Goal: Find specific page/section: Find specific page/section

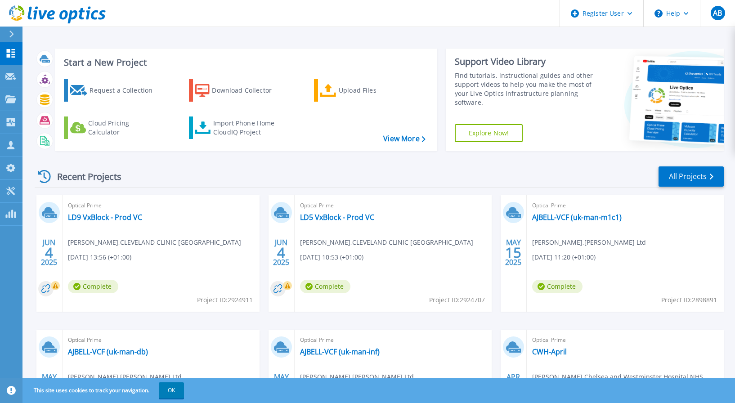
click at [16, 34] on div at bounding box center [15, 34] width 14 height 15
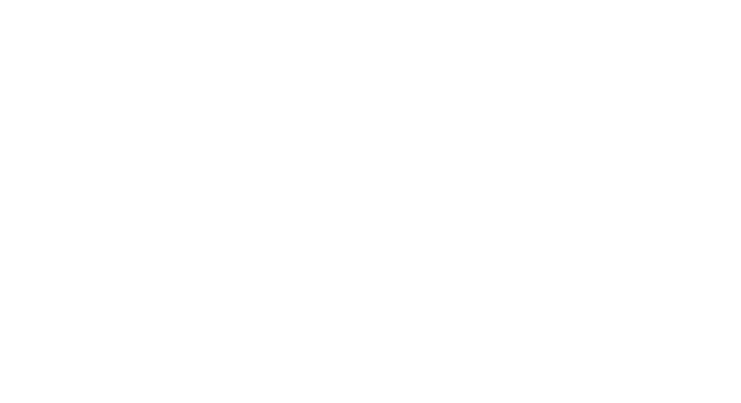
click at [32, 0] on html at bounding box center [370, 0] width 741 height 0
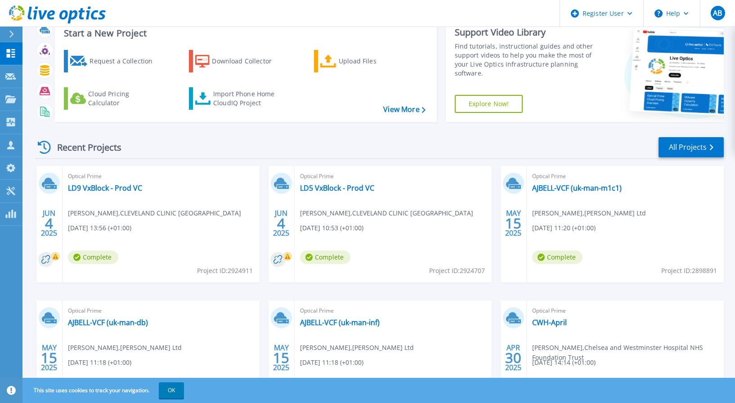
scroll to position [45, 0]
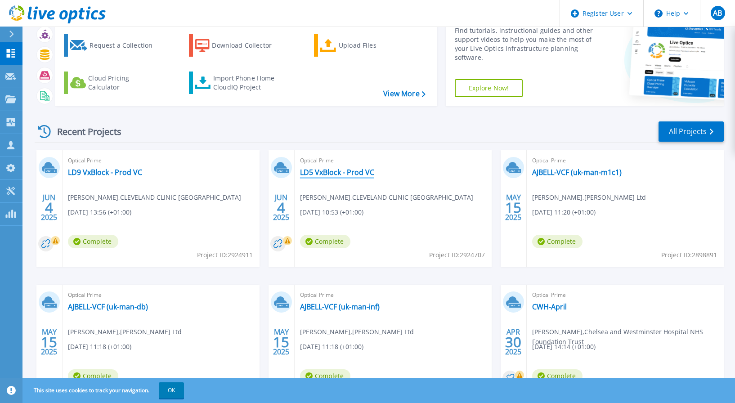
click at [345, 175] on link "LD5 VxBlock - Prod VC" at bounding box center [337, 172] width 74 height 9
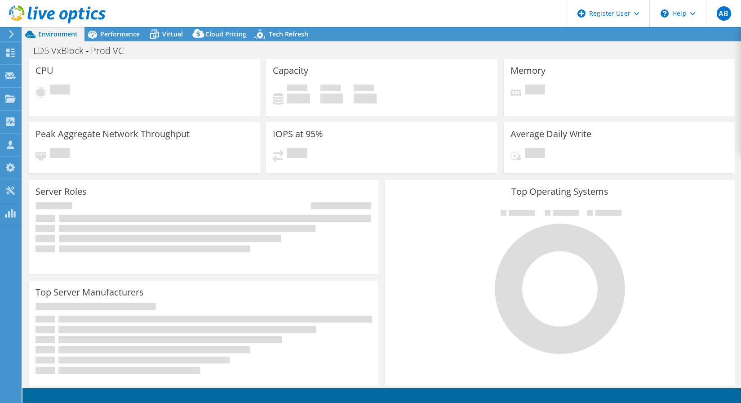
select select "EULondon"
select select "GBP"
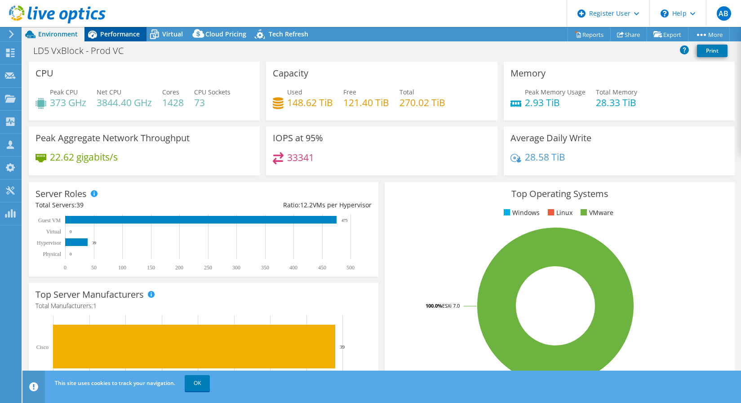
click at [115, 30] on span "Performance" at bounding box center [120, 34] width 40 height 9
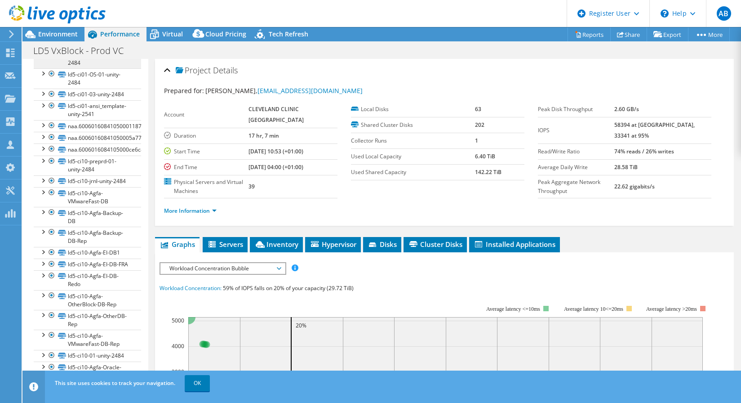
scroll to position [674, 0]
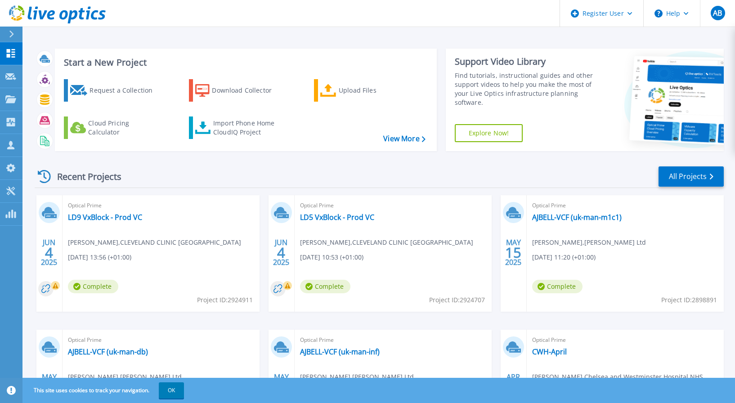
click at [18, 14] on icon at bounding box center [57, 14] width 97 height 18
click at [690, 176] on link "All Projects" at bounding box center [690, 176] width 65 height 20
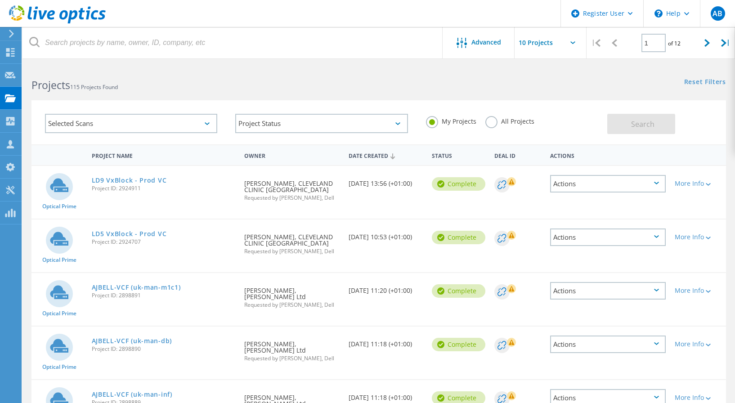
click at [493, 125] on label "All Projects" at bounding box center [509, 120] width 49 height 9
click at [0, 0] on input "All Projects" at bounding box center [0, 0] width 0 height 0
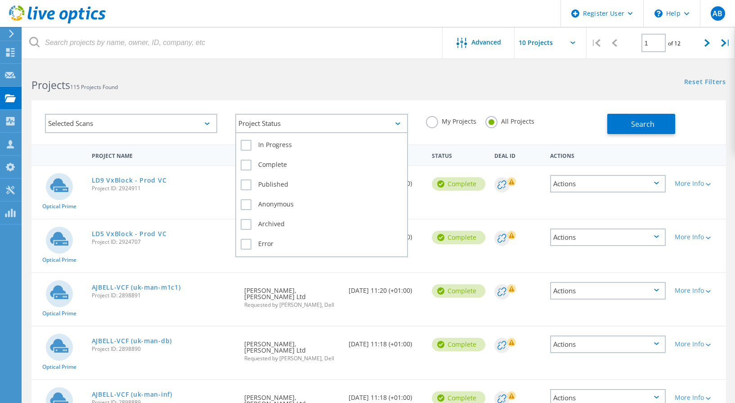
click at [311, 126] on div "Project Status" at bounding box center [321, 123] width 172 height 19
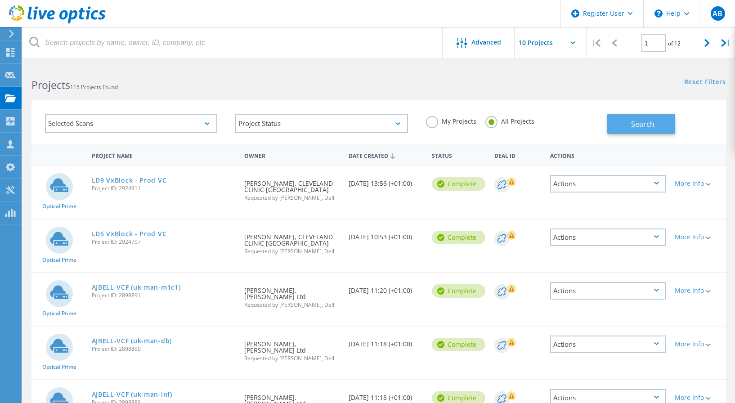
click at [626, 128] on button "Search" at bounding box center [641, 124] width 68 height 20
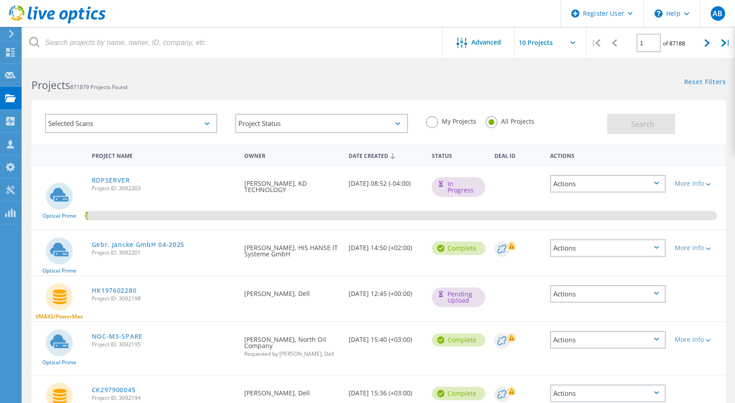
click at [436, 124] on label "My Projects" at bounding box center [451, 120] width 50 height 9
click at [0, 0] on input "My Projects" at bounding box center [0, 0] width 0 height 0
click at [649, 123] on span "Search" at bounding box center [642, 124] width 23 height 10
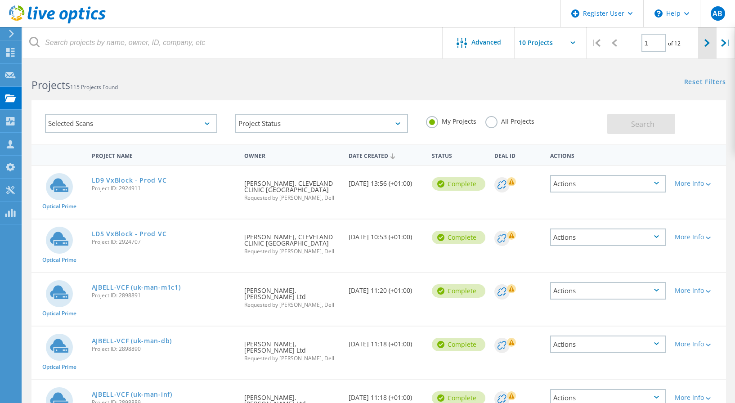
click at [709, 48] on div at bounding box center [707, 43] width 18 height 32
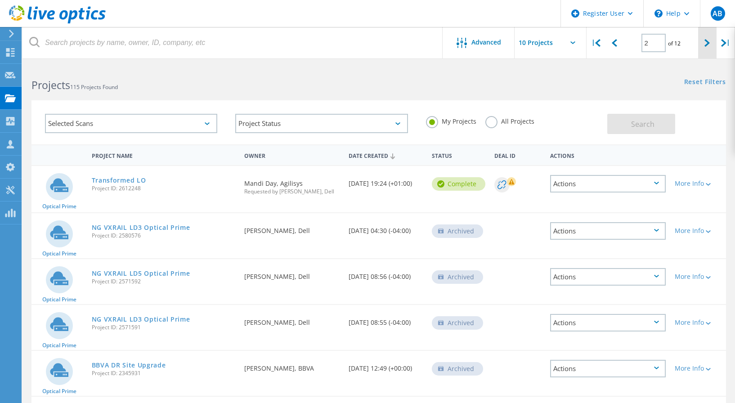
click at [707, 44] on icon at bounding box center [706, 43] width 5 height 8
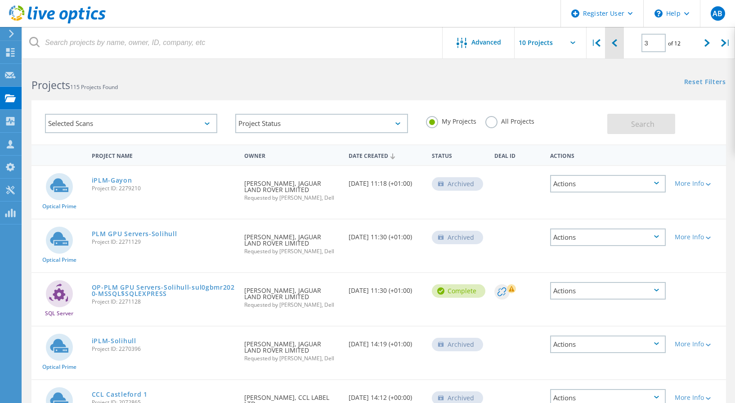
click at [616, 45] on icon at bounding box center [613, 43] width 5 height 8
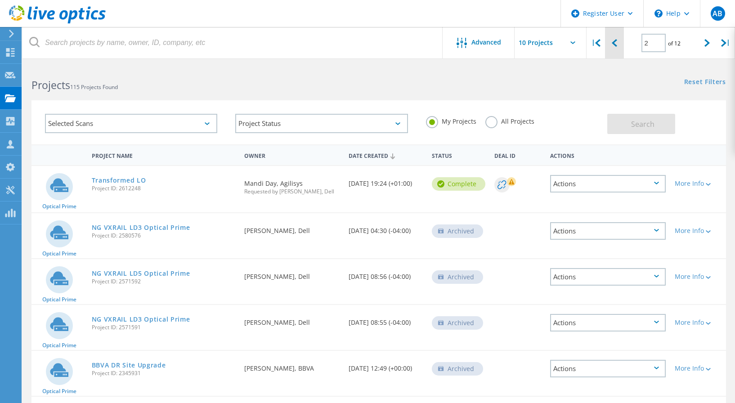
click at [616, 45] on icon at bounding box center [613, 43] width 5 height 8
type input "1"
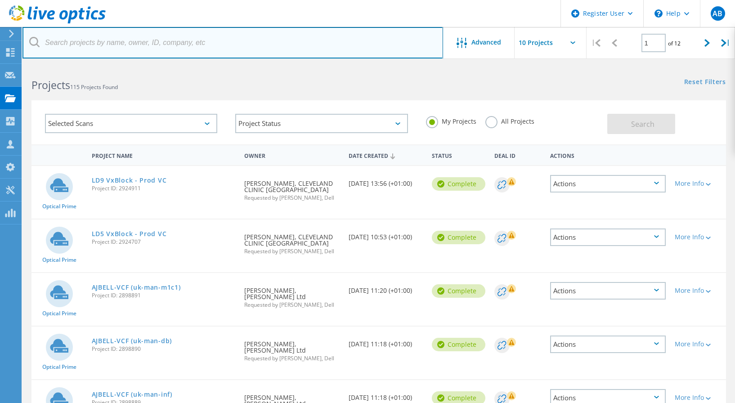
click at [222, 43] on input "text" at bounding box center [232, 42] width 420 height 31
type input "Cleveland Clinic"
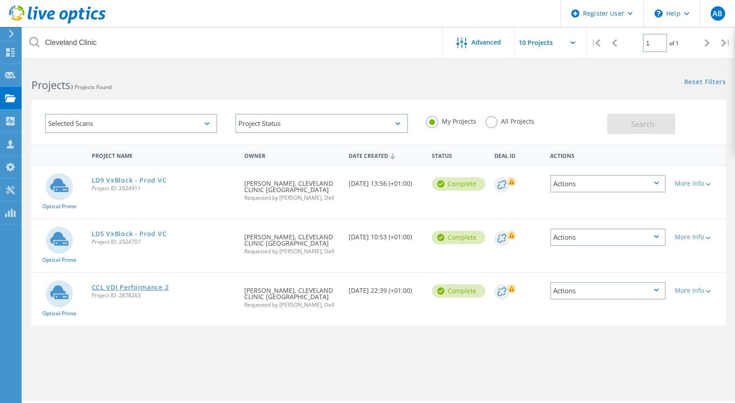
click at [159, 286] on link "CCL VDI Performance 2" at bounding box center [130, 287] width 77 height 6
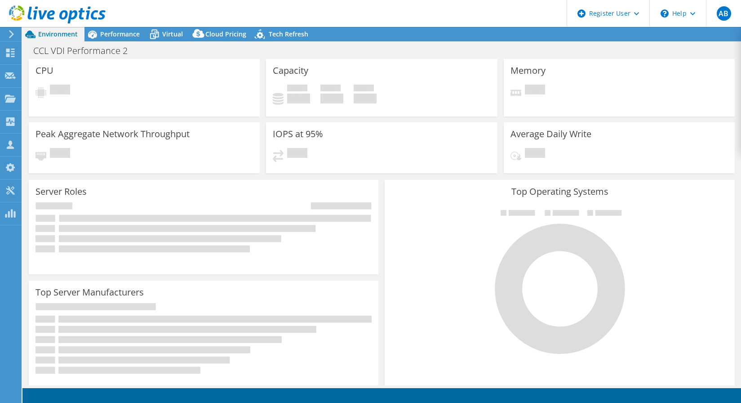
select select "EULondon"
select select "USD"
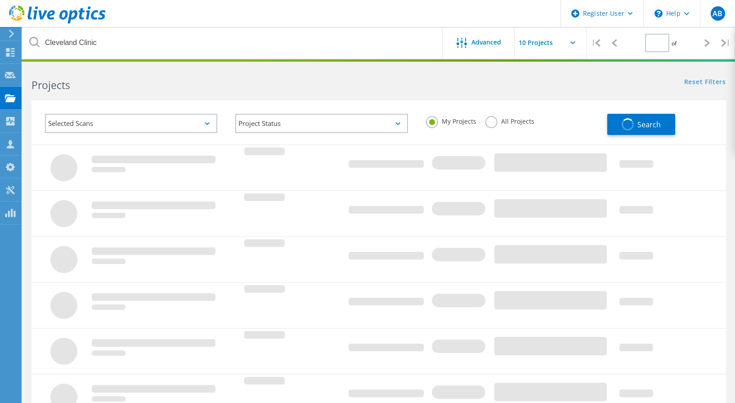
type input "1"
